Goal: Navigation & Orientation: Find specific page/section

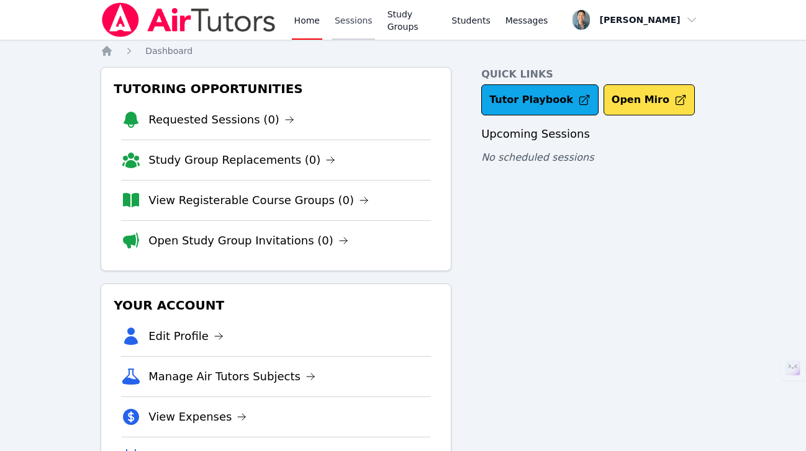
click at [340, 25] on link "Sessions" at bounding box center [353, 20] width 43 height 40
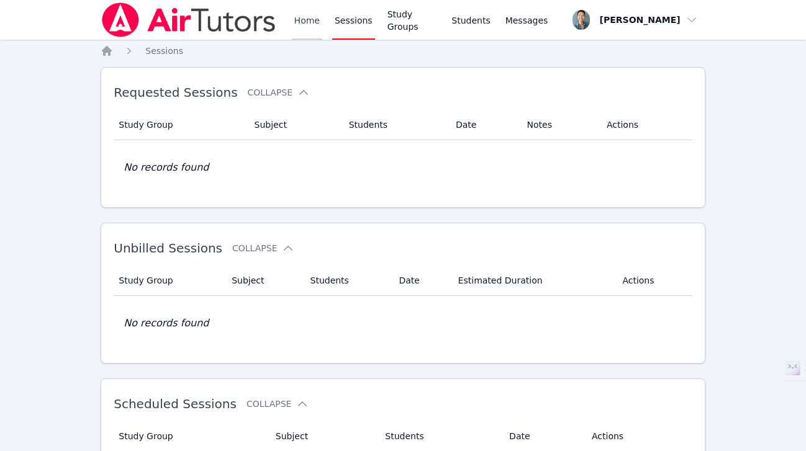
click at [306, 25] on link "Home" at bounding box center [307, 20] width 30 height 40
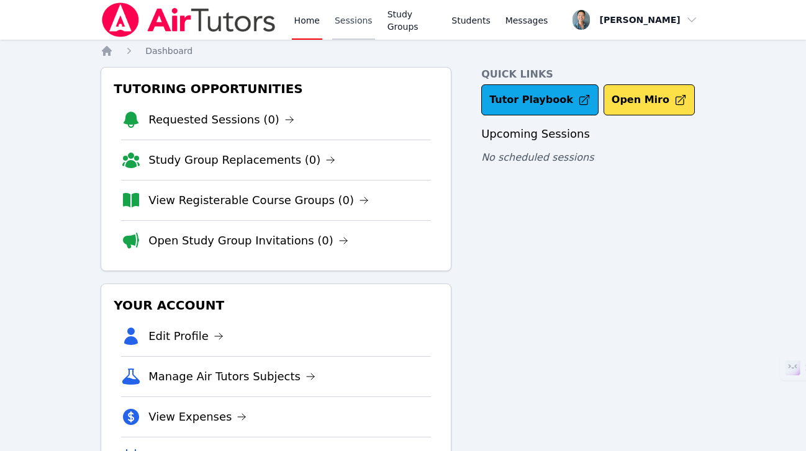
click at [332, 26] on link "Sessions" at bounding box center [353, 20] width 43 height 40
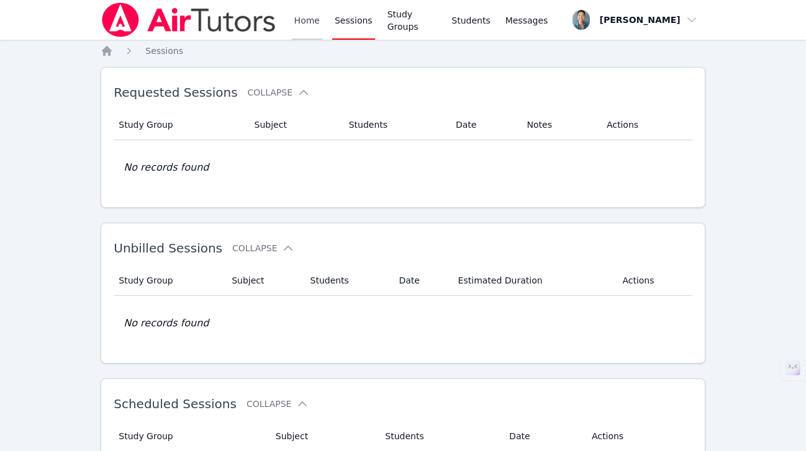
click at [315, 23] on link "Home" at bounding box center [307, 20] width 30 height 40
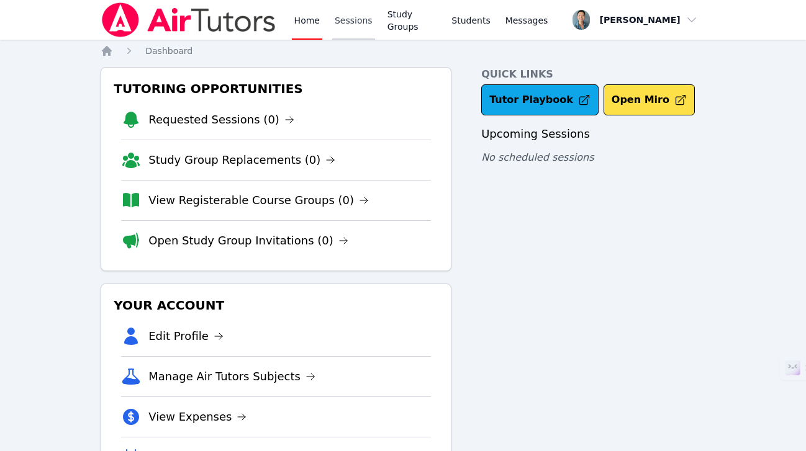
click at [346, 15] on link "Sessions" at bounding box center [353, 20] width 43 height 40
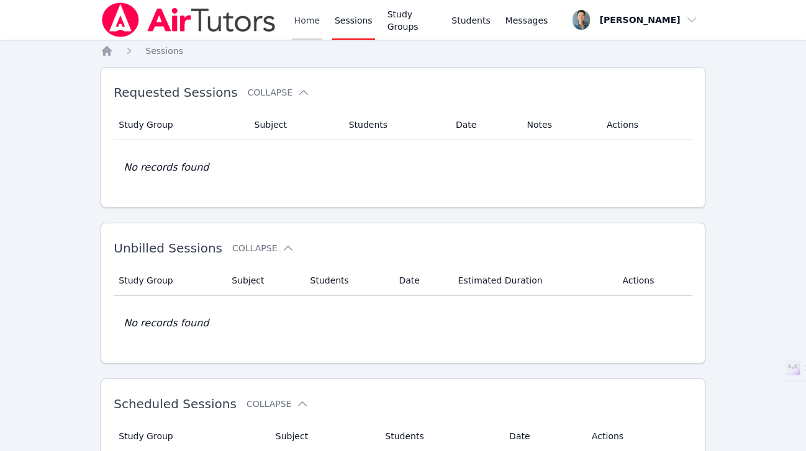
click at [312, 17] on link "Home" at bounding box center [307, 20] width 30 height 40
